Goal: Task Accomplishment & Management: Manage account settings

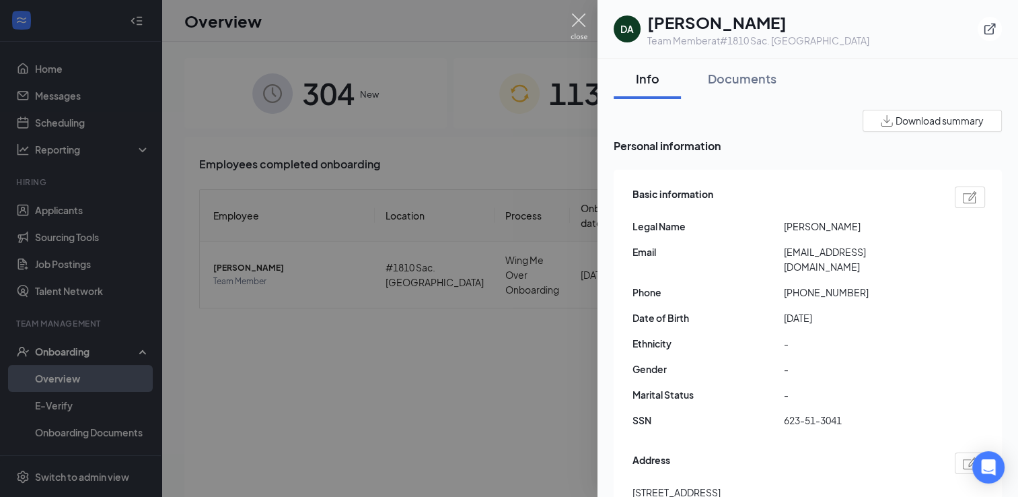
click at [573, 20] on img at bounding box center [579, 26] width 17 height 26
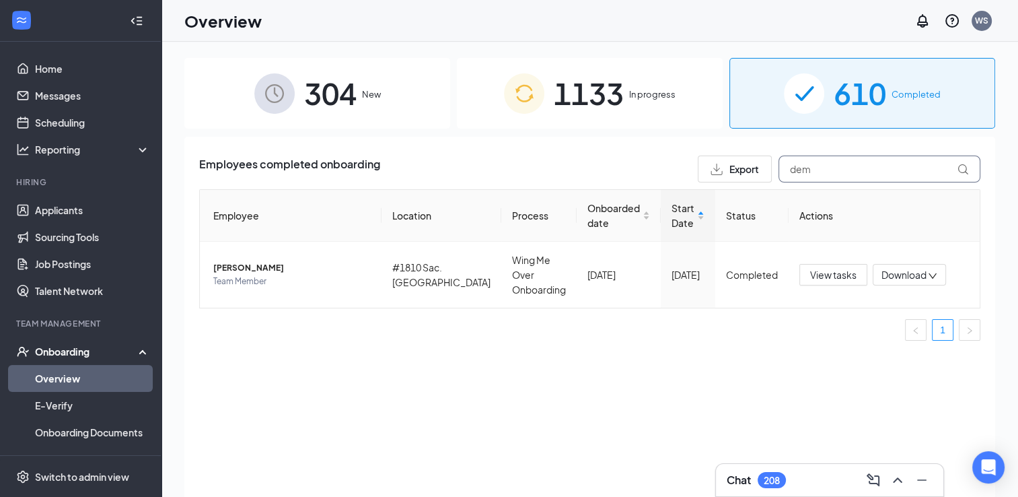
click at [840, 167] on input "dem" at bounding box center [879, 168] width 202 height 27
type input "d"
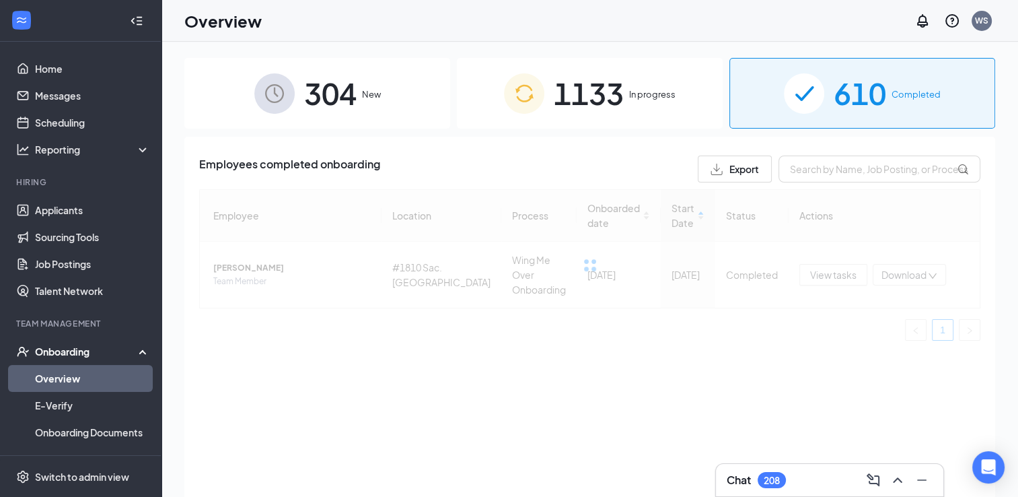
click at [622, 81] on span "1133" at bounding box center [589, 93] width 70 height 46
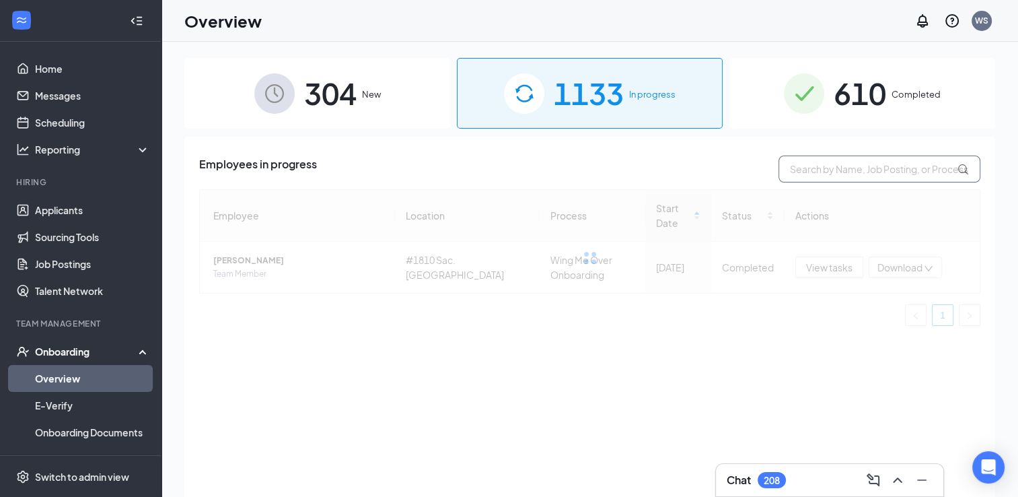
click at [840, 174] on input "text" at bounding box center [879, 168] width 202 height 27
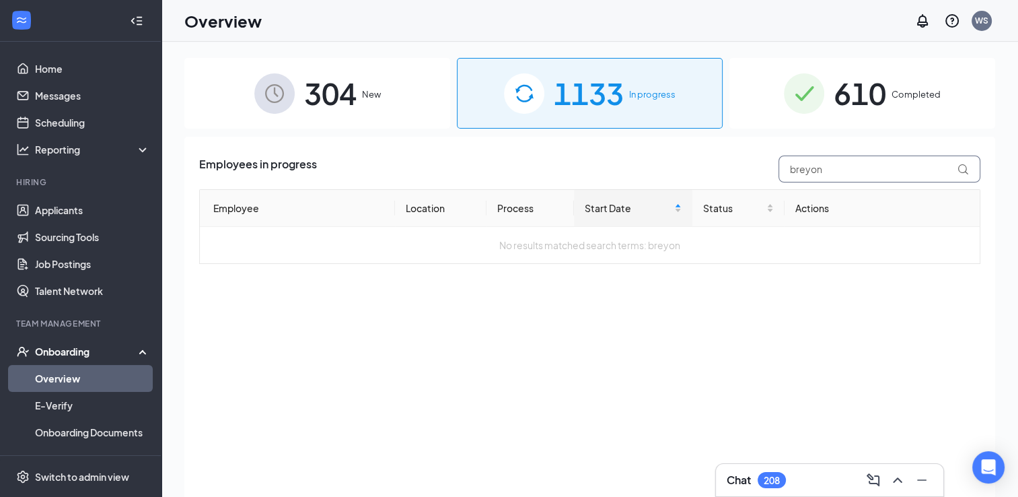
drag, startPoint x: 824, startPoint y: 171, endPoint x: 762, endPoint y: 169, distance: 62.6
click at [762, 169] on div "Employees in progress breyon" at bounding box center [589, 168] width 781 height 27
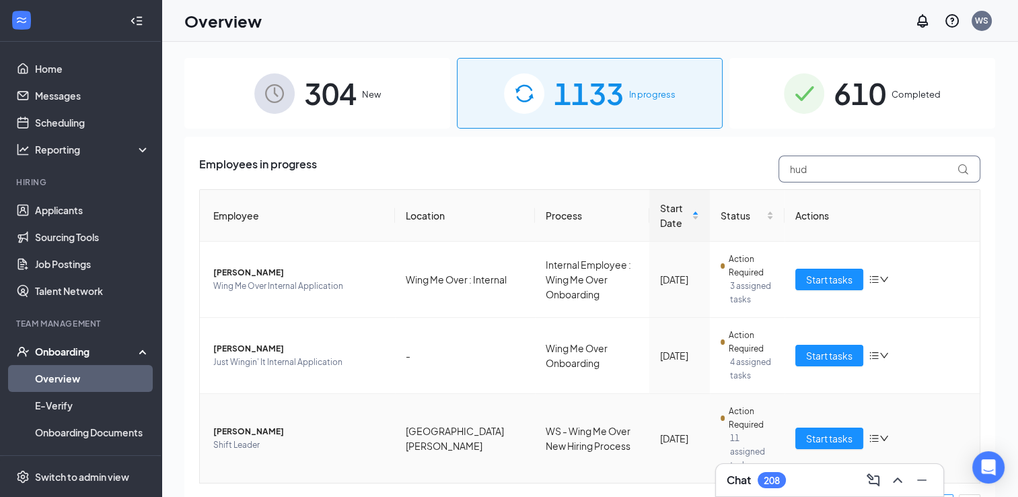
type input "hud"
click at [285, 438] on span "Shift Leader" at bounding box center [298, 444] width 171 height 13
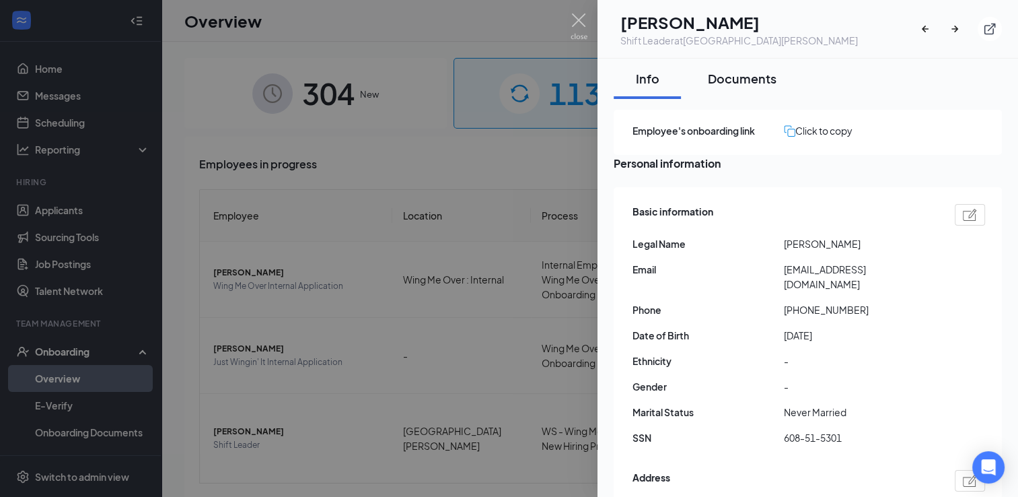
click at [741, 78] on div "Documents" at bounding box center [742, 78] width 69 height 17
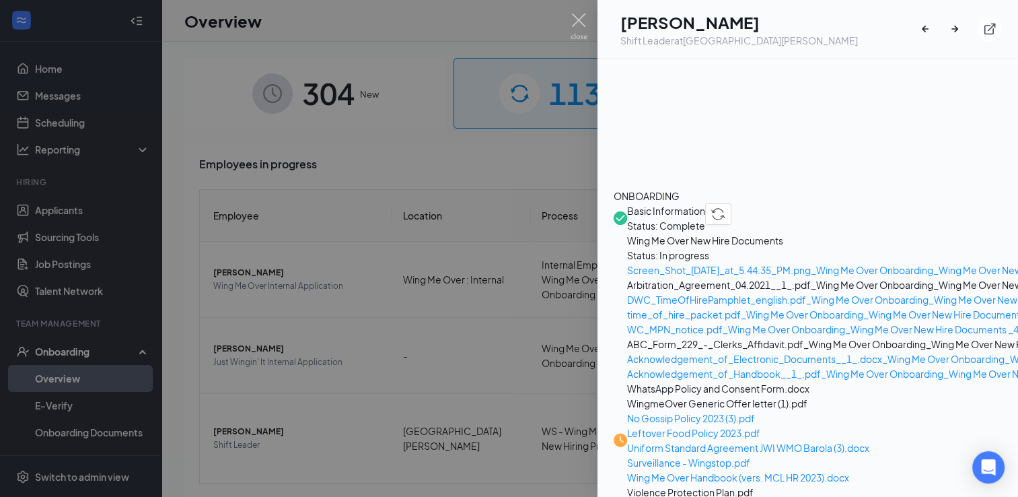
scroll to position [471, 0]
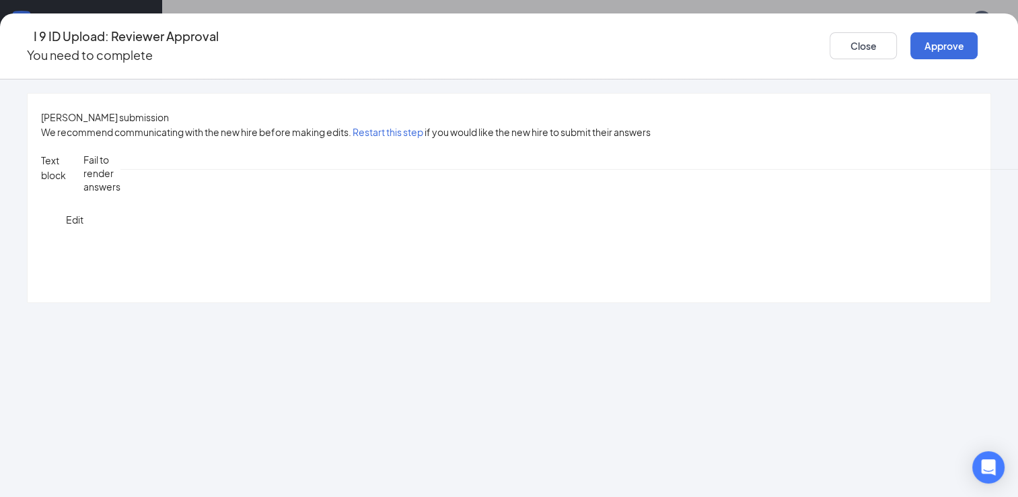
click at [910, 45] on button "Approve" at bounding box center [943, 45] width 67 height 27
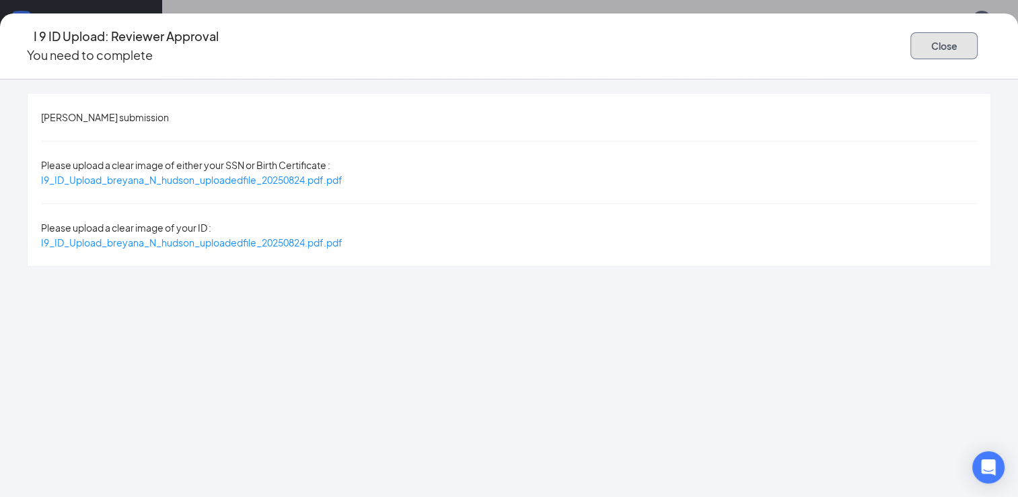
click at [910, 46] on button "Close" at bounding box center [943, 45] width 67 height 27
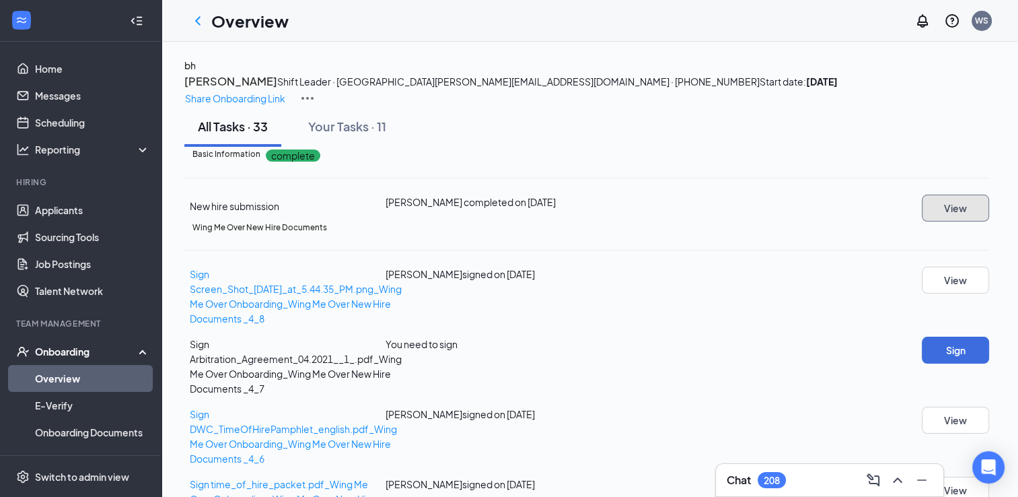
click at [945, 221] on button "View" at bounding box center [955, 207] width 67 height 27
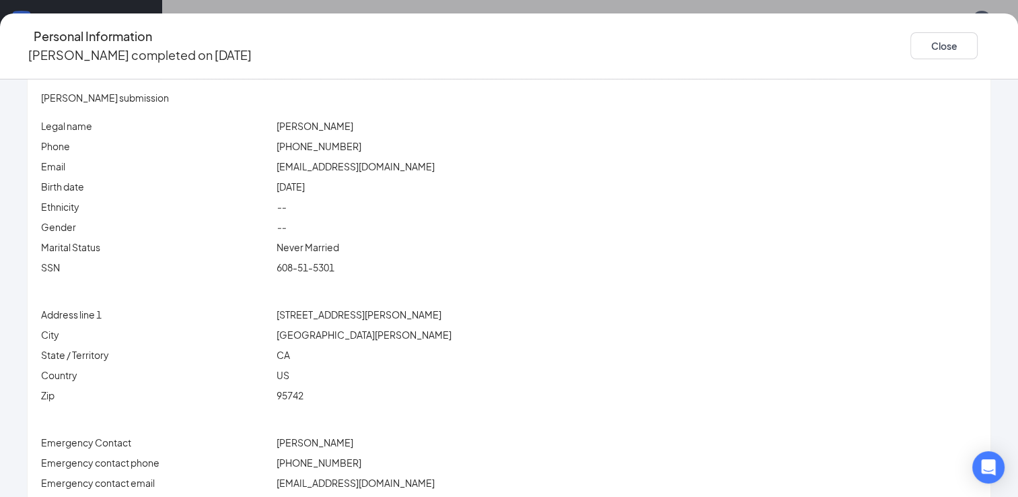
scroll to position [36, 0]
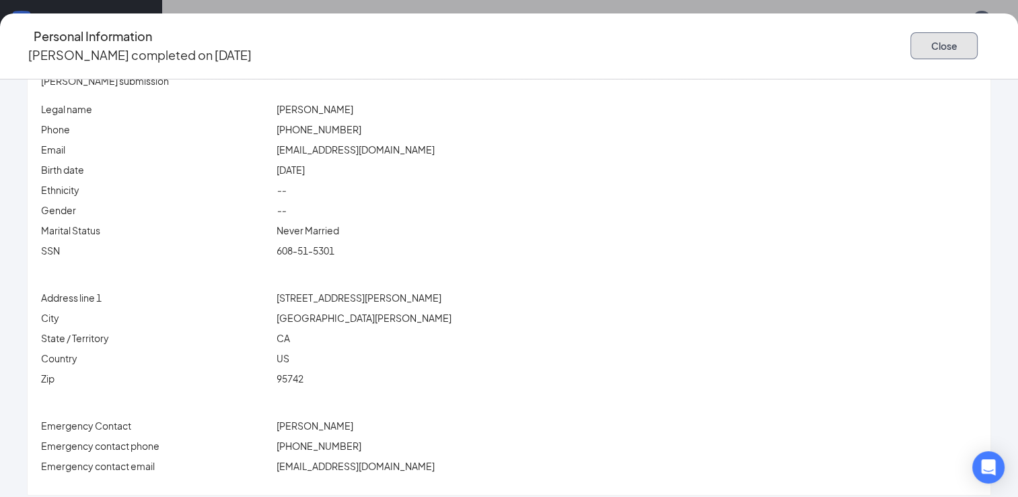
click at [910, 44] on button "Close" at bounding box center [943, 45] width 67 height 27
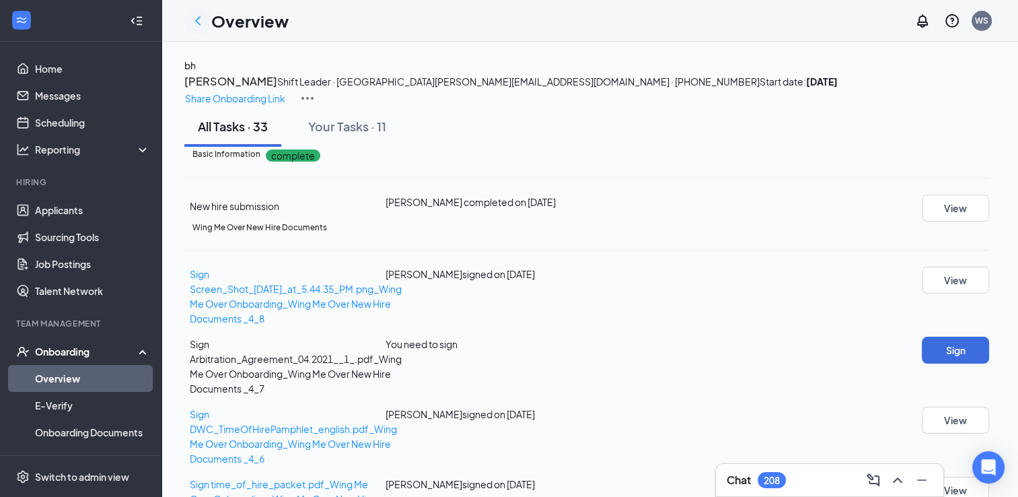
click at [197, 19] on icon "ChevronLeft" at bounding box center [197, 20] width 5 height 9
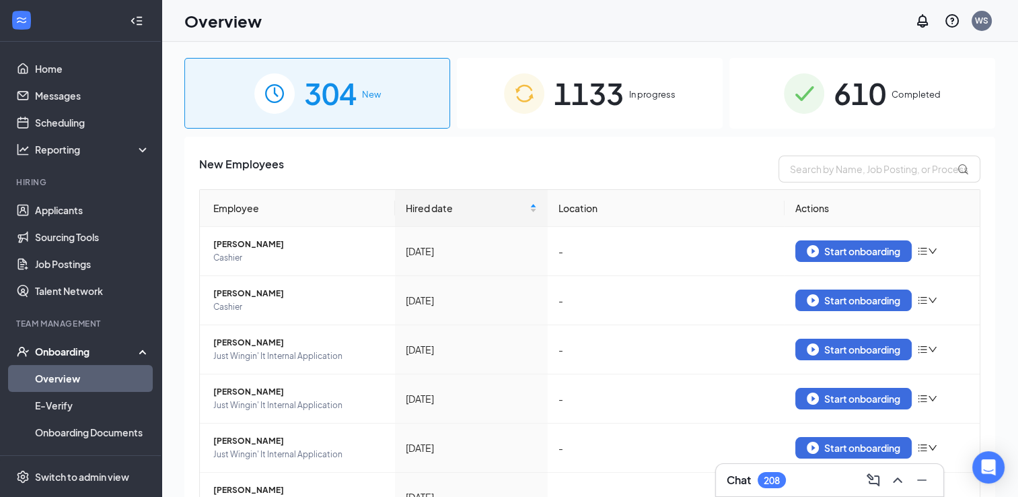
click at [638, 96] on span "In progress" at bounding box center [652, 93] width 46 height 13
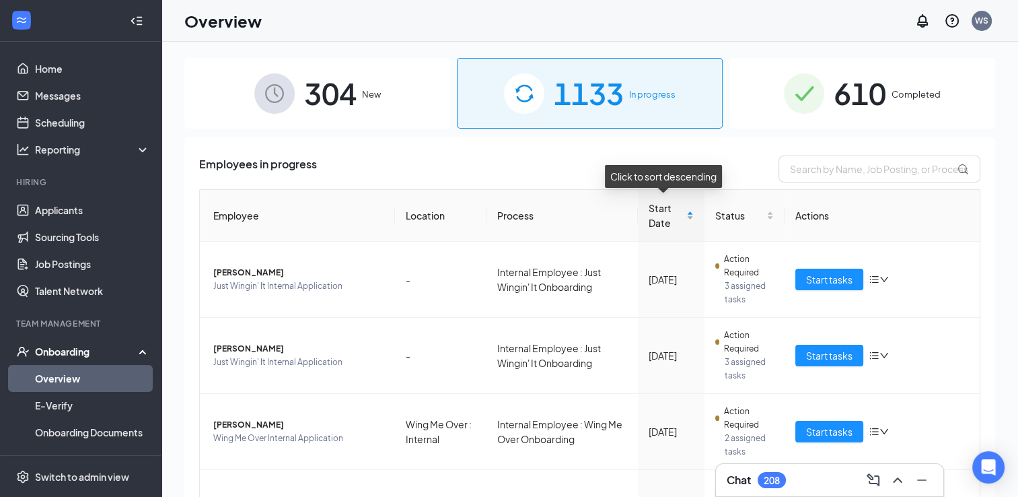
click at [682, 219] on div "Start Date" at bounding box center [671, 215] width 45 height 30
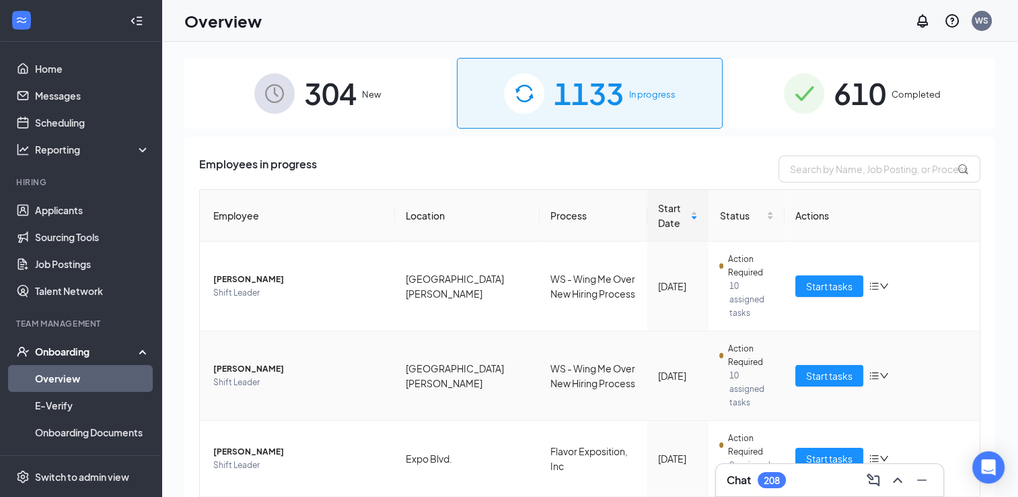
click at [266, 374] on td "[PERSON_NAME] Shift Leader" at bounding box center [297, 375] width 195 height 89
click at [283, 375] on span "Shift Leader" at bounding box center [298, 381] width 171 height 13
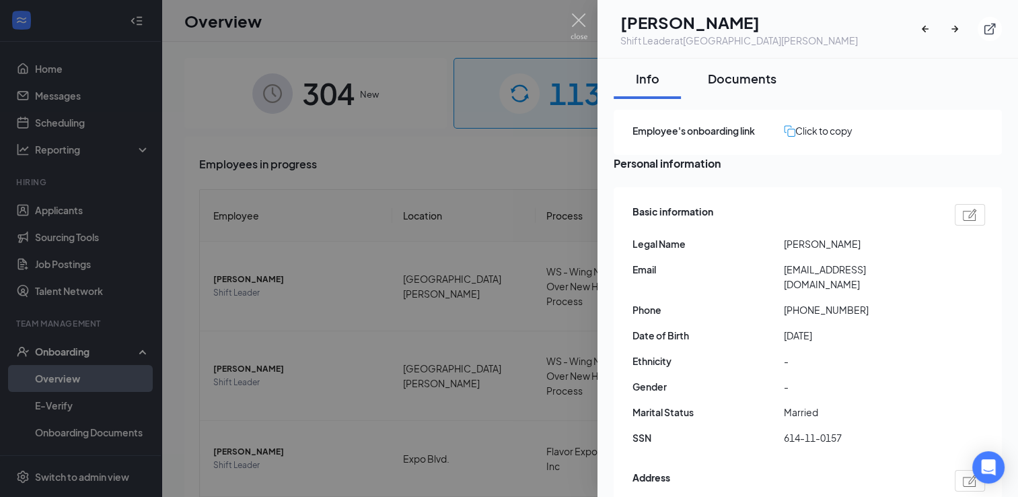
click at [750, 79] on div "Documents" at bounding box center [742, 78] width 69 height 17
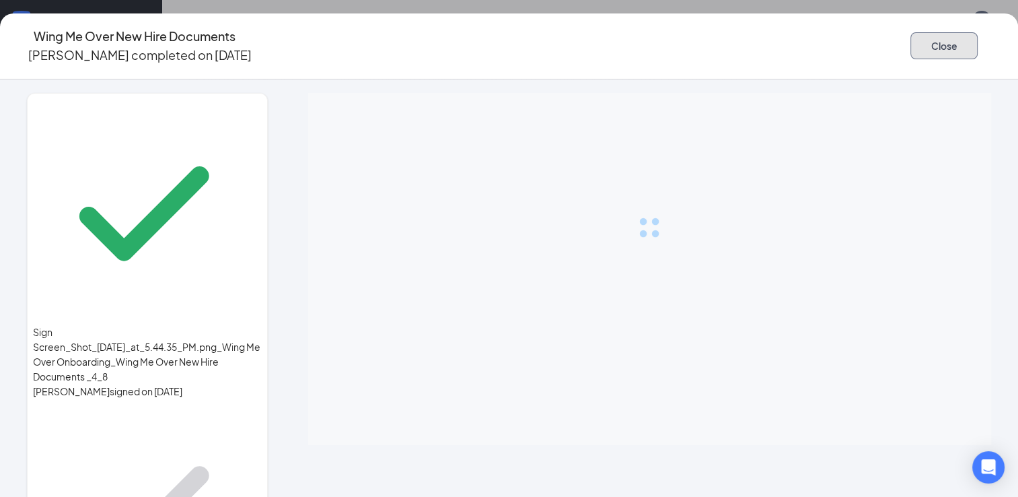
click at [910, 38] on button "Close" at bounding box center [943, 45] width 67 height 27
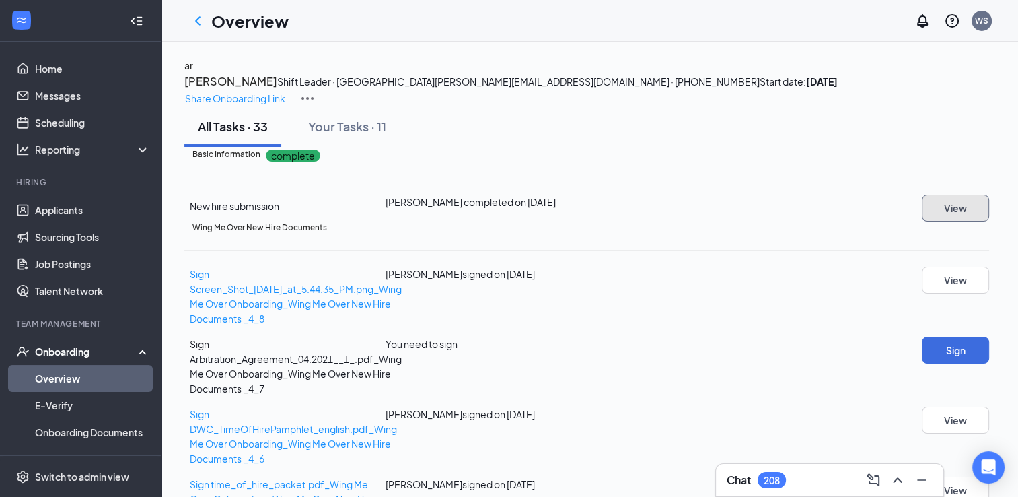
click at [949, 221] on button "View" at bounding box center [955, 207] width 67 height 27
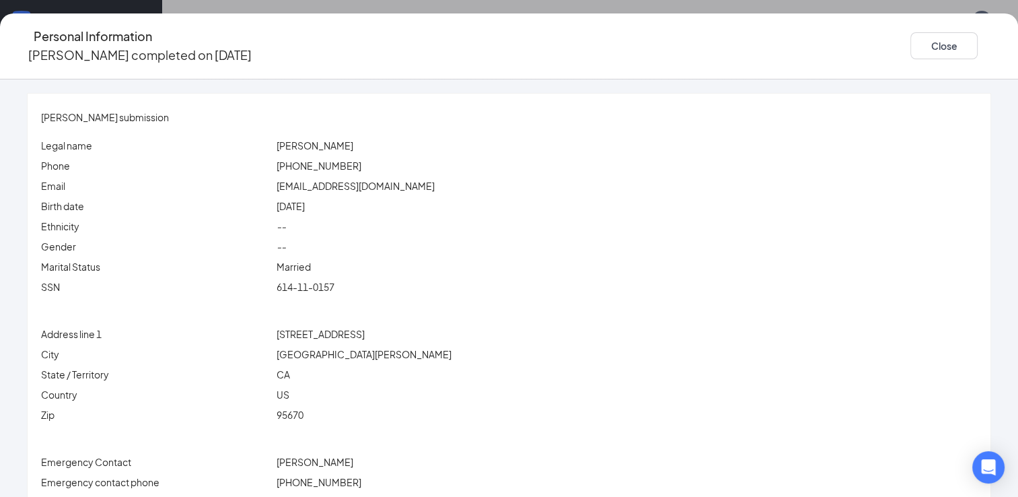
scroll to position [36, 0]
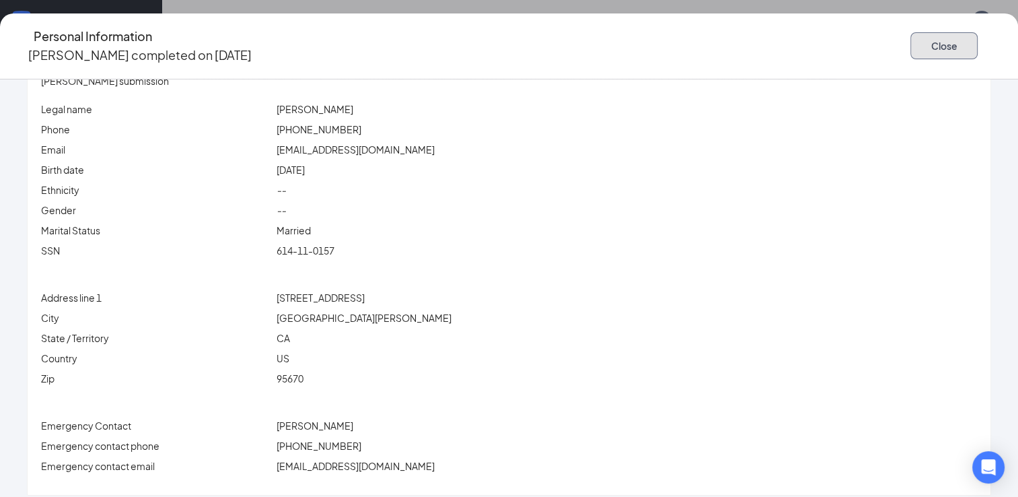
click at [910, 41] on button "Close" at bounding box center [943, 45] width 67 height 27
